Goal: Transaction & Acquisition: Book appointment/travel/reservation

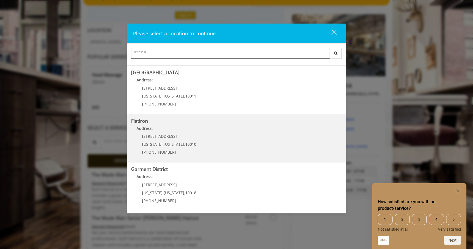
scroll to position [55, 0]
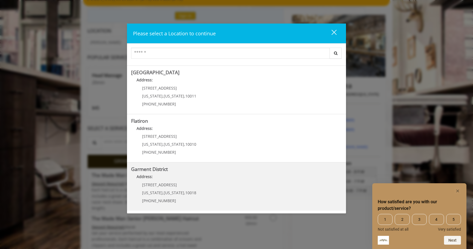
click at [185, 183] on p "[STREET_ADDRESS]" at bounding box center [169, 185] width 54 height 4
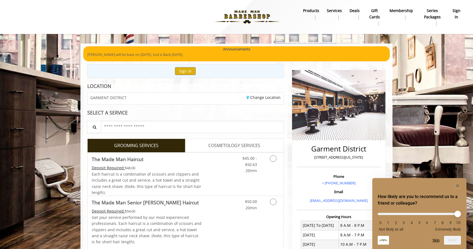
click at [256, 94] on div "Change Location" at bounding box center [236, 99] width 102 height 12
click at [259, 100] on div "Change Location" at bounding box center [236, 99] width 102 height 12
click at [257, 99] on link "Change Location" at bounding box center [264, 97] width 34 height 5
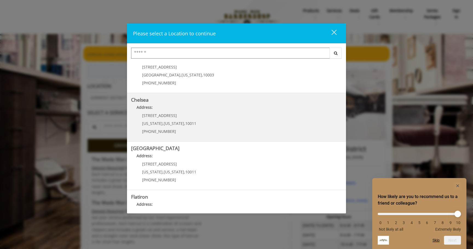
scroll to position [1, 0]
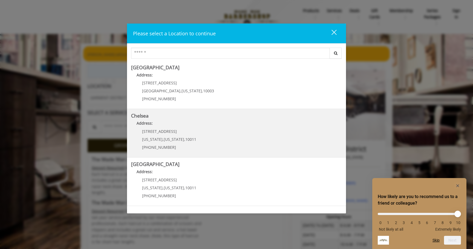
click at [189, 136] on div "169/170 W 23rd St New York , New York , 10011 (917) 639-3902" at bounding box center [165, 141] width 68 height 24
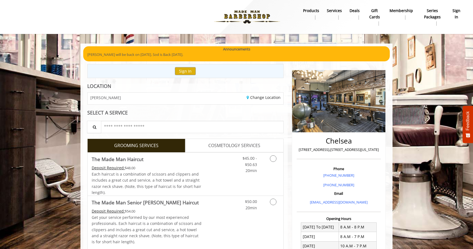
click at [330, 149] on p "[STREET_ADDRESS],[STREET_ADDRESS][US_STATE]" at bounding box center [338, 150] width 81 height 6
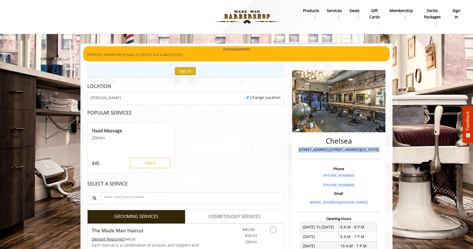
copy div "[STREET_ADDRESS],[STREET_ADDRESS][US_STATE]"
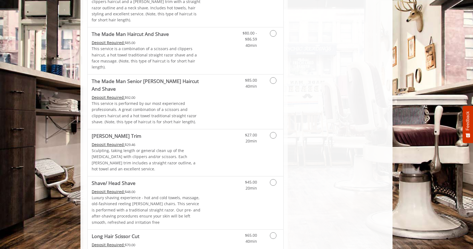
scroll to position [843, 0]
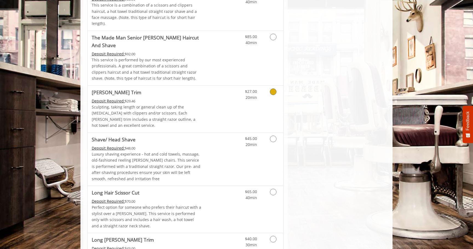
click at [162, 98] on div "Deposit Required: $29.46" at bounding box center [147, 101] width 110 height 6
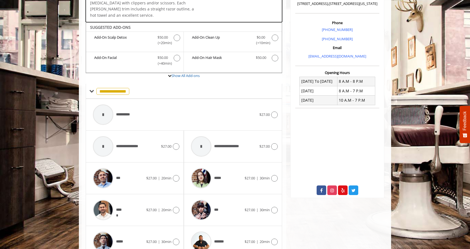
scroll to position [162, 0]
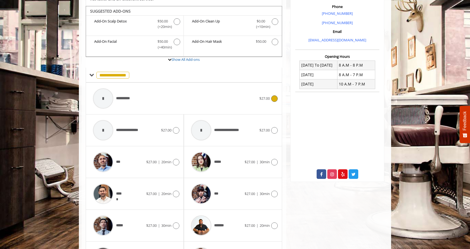
click at [116, 96] on span "**********" at bounding box center [125, 99] width 19 height 6
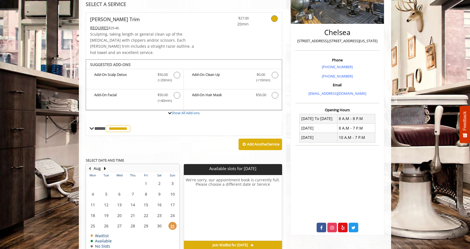
scroll to position [130, 0]
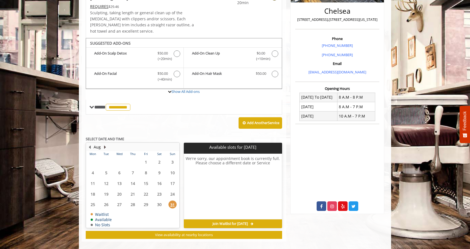
click at [104, 144] on button "Next Month" at bounding box center [105, 147] width 4 height 6
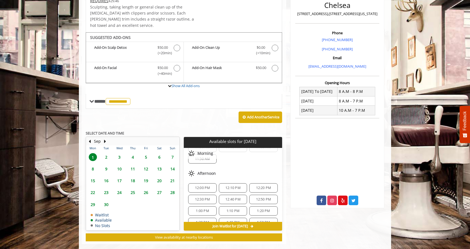
scroll to position [138, 0]
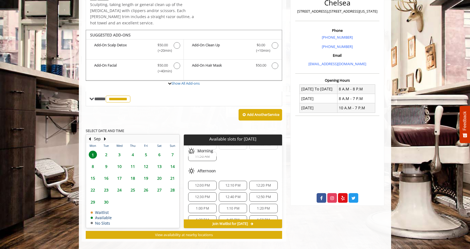
click at [201, 206] on span "1:00 PM" at bounding box center [202, 208] width 13 height 4
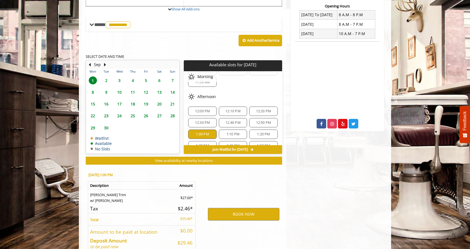
scroll to position [237, 0]
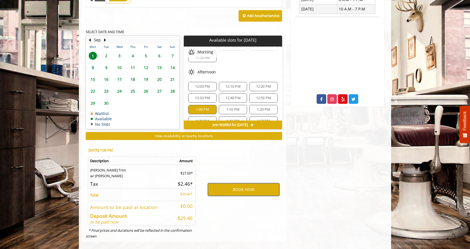
click at [248, 183] on button "BOOK NOW" at bounding box center [243, 189] width 71 height 13
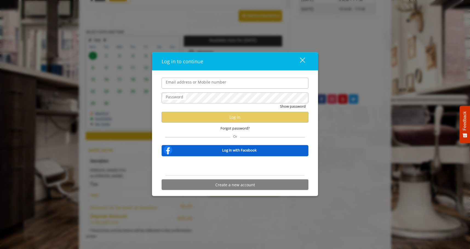
click at [217, 77] on div "Email address or Mobile number Password Show password Log in Forgot password? O…" at bounding box center [235, 133] width 166 height 126
click at [217, 79] on label "Email address or Mobile number" at bounding box center [196, 82] width 66 height 6
click at [217, 79] on input "Email address or Mobile number" at bounding box center [235, 83] width 147 height 11
click at [217, 79] on label "Email address or Mobile number" at bounding box center [196, 82] width 66 height 6
click at [217, 79] on input "Email address or Mobile number" at bounding box center [235, 83] width 147 height 11
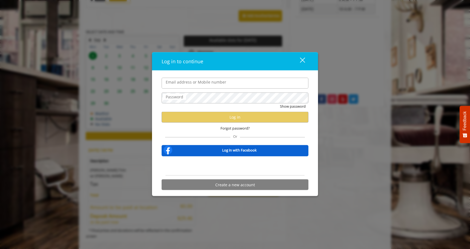
click at [216, 81] on label "Email address or Mobile number" at bounding box center [196, 82] width 66 height 6
click at [216, 81] on input "Email address or Mobile number" at bounding box center [235, 83] width 147 height 11
click at [216, 81] on input "*" at bounding box center [235, 83] width 147 height 11
type input "**********"
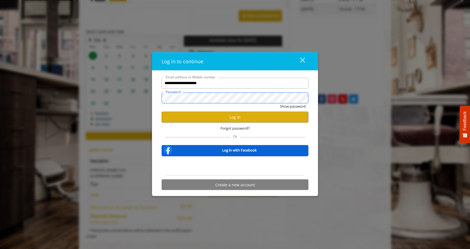
click at [280, 103] on button "Show password" at bounding box center [293, 106] width 26 height 6
click at [192, 115] on button "Log in" at bounding box center [235, 117] width 147 height 11
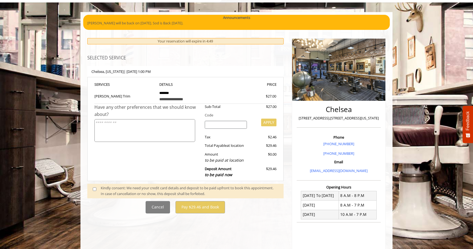
scroll to position [40, 0]
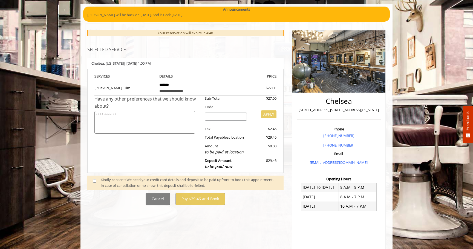
click at [98, 183] on span at bounding box center [97, 183] width 16 height 12
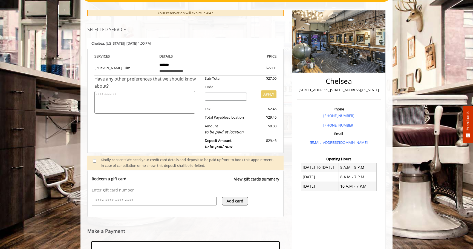
scroll to position [144, 0]
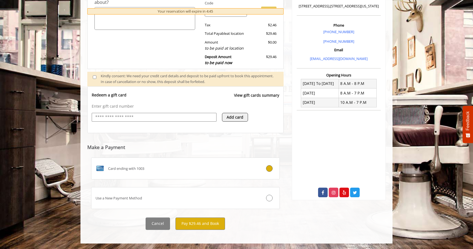
click at [194, 230] on div "**********" at bounding box center [185, 78] width 205 height 315
click at [199, 224] on button "Pay $29.46 and Book" at bounding box center [201, 223] width 50 height 12
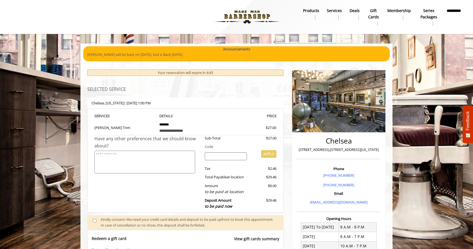
scroll to position [0, 0]
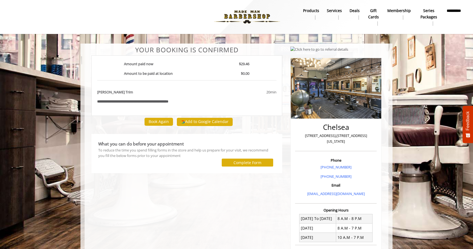
click at [190, 75] on p "Amount to be paid at location" at bounding box center [164, 74] width 89 height 6
